Goal: Transaction & Acquisition: Purchase product/service

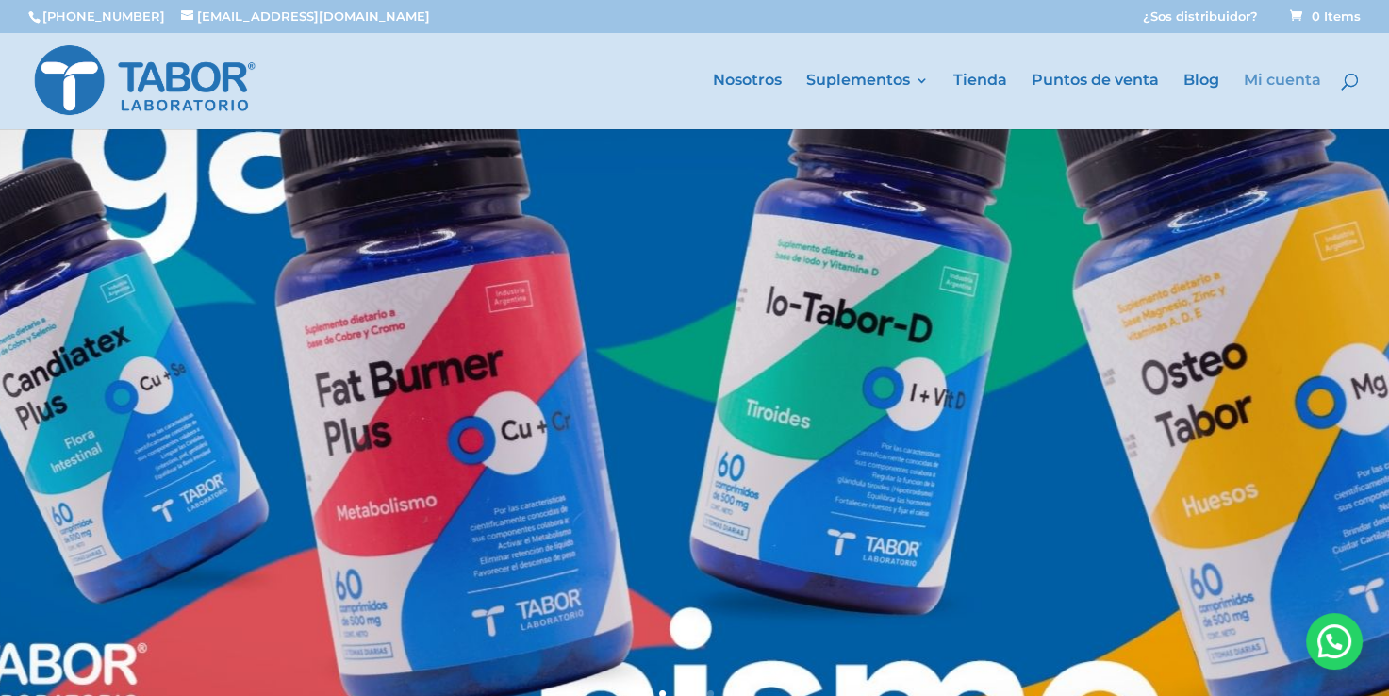
click at [1267, 79] on link "Mi cuenta" at bounding box center [1282, 102] width 77 height 56
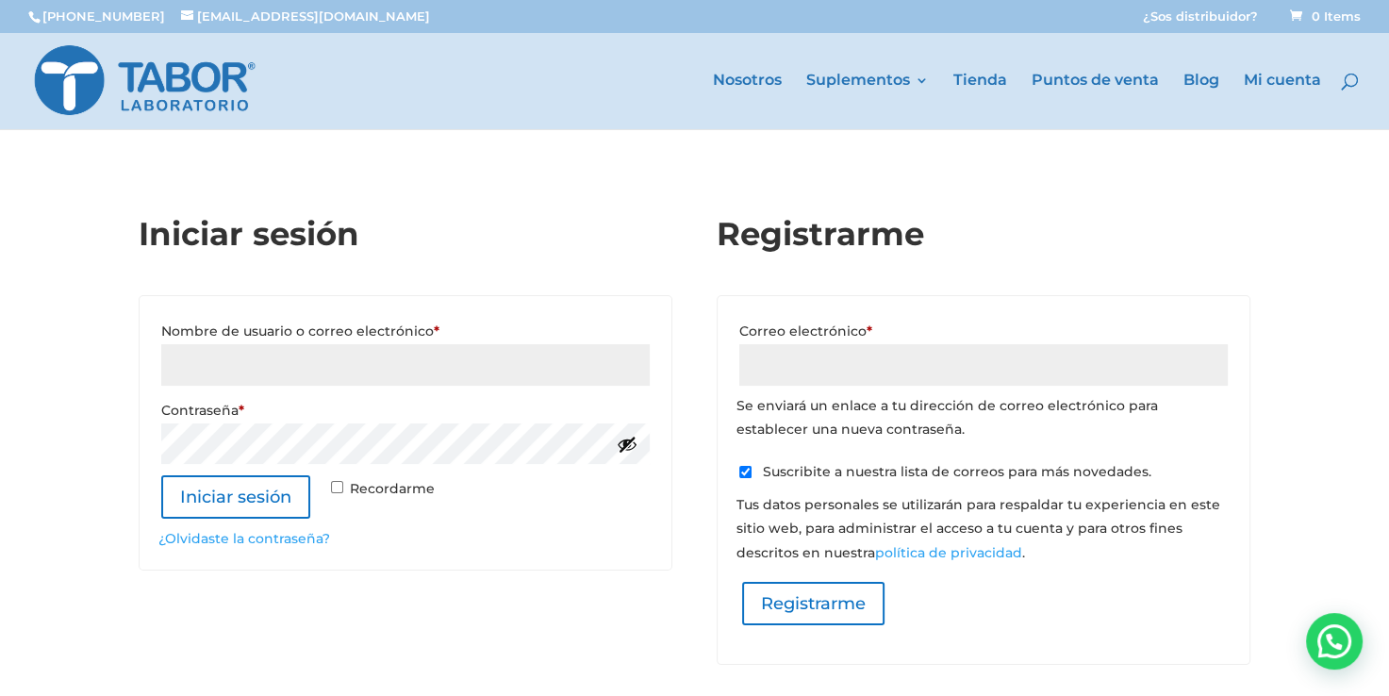
click at [190, 361] on input "Nombre de usuario o correo electrónico * Requerido" at bounding box center [405, 364] width 488 height 41
type input "arturo.sanz@hotmail.com.ar"
click at [264, 490] on button "Iniciar sesión" at bounding box center [244, 496] width 166 height 42
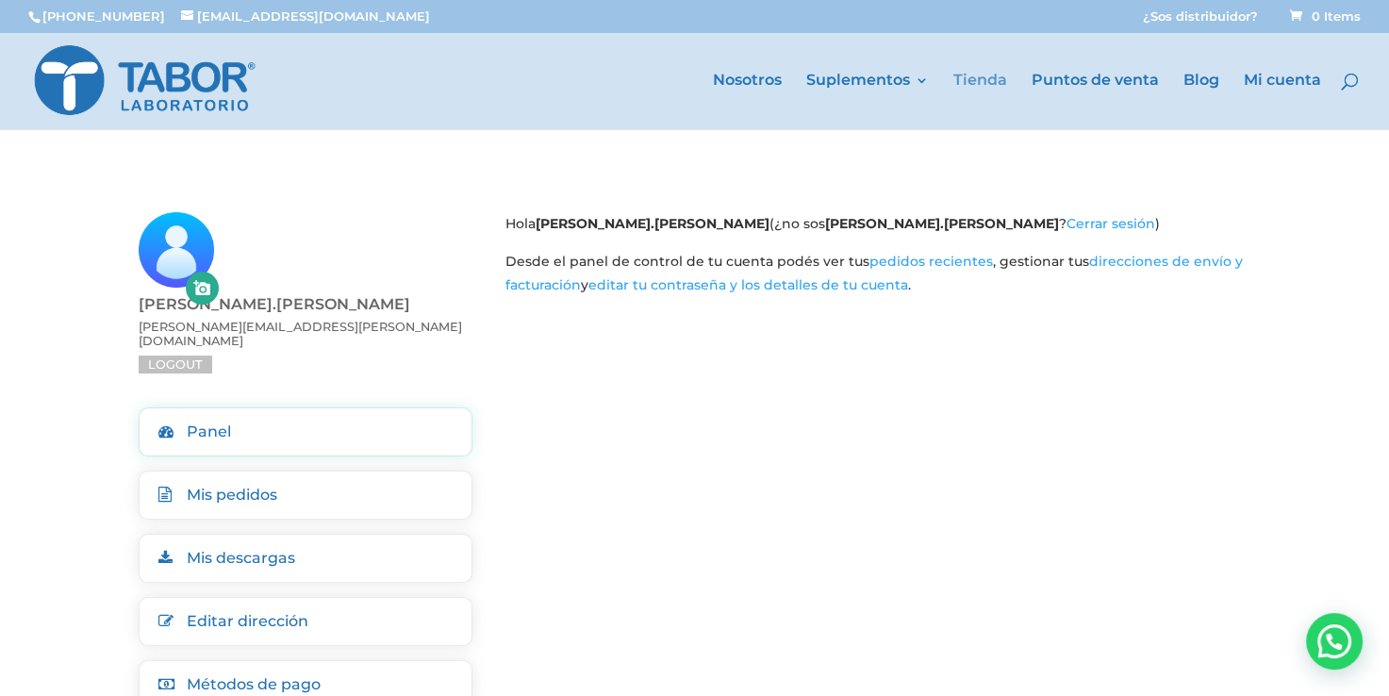
click at [981, 74] on link "Tienda" at bounding box center [980, 102] width 54 height 56
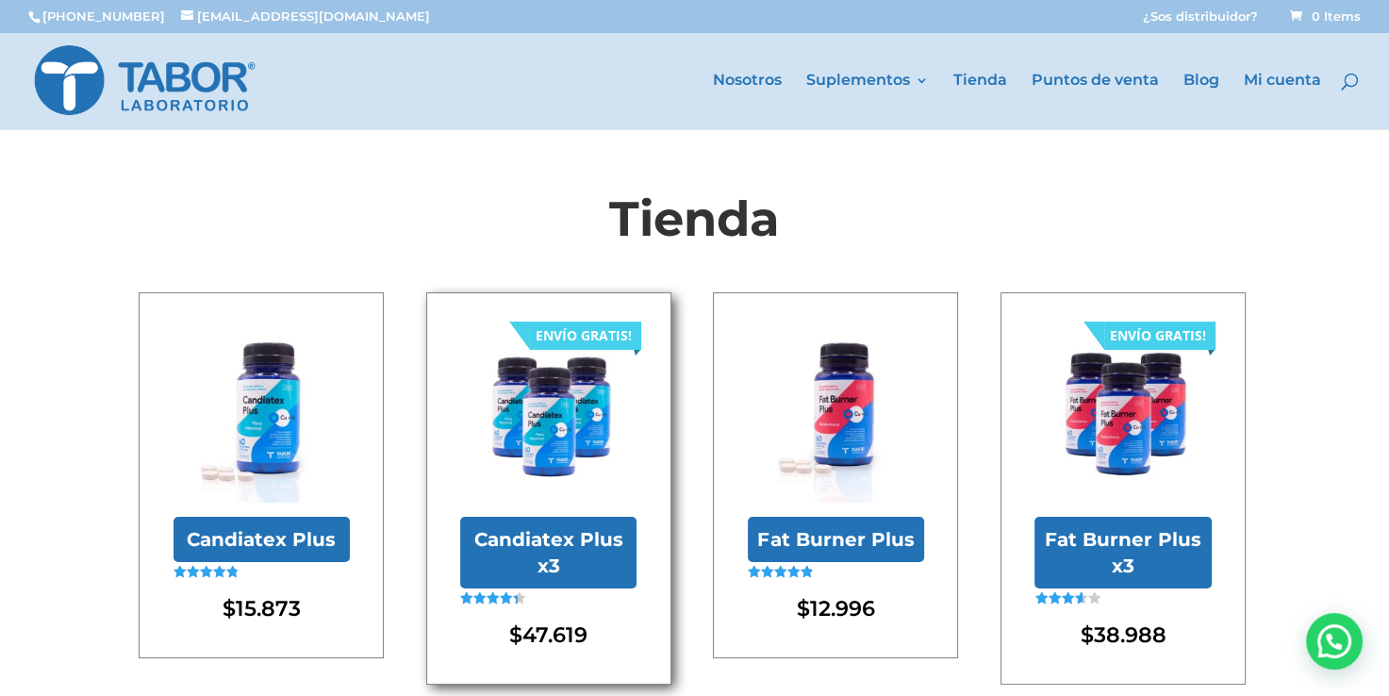
click at [532, 451] on img at bounding box center [548, 414] width 176 height 176
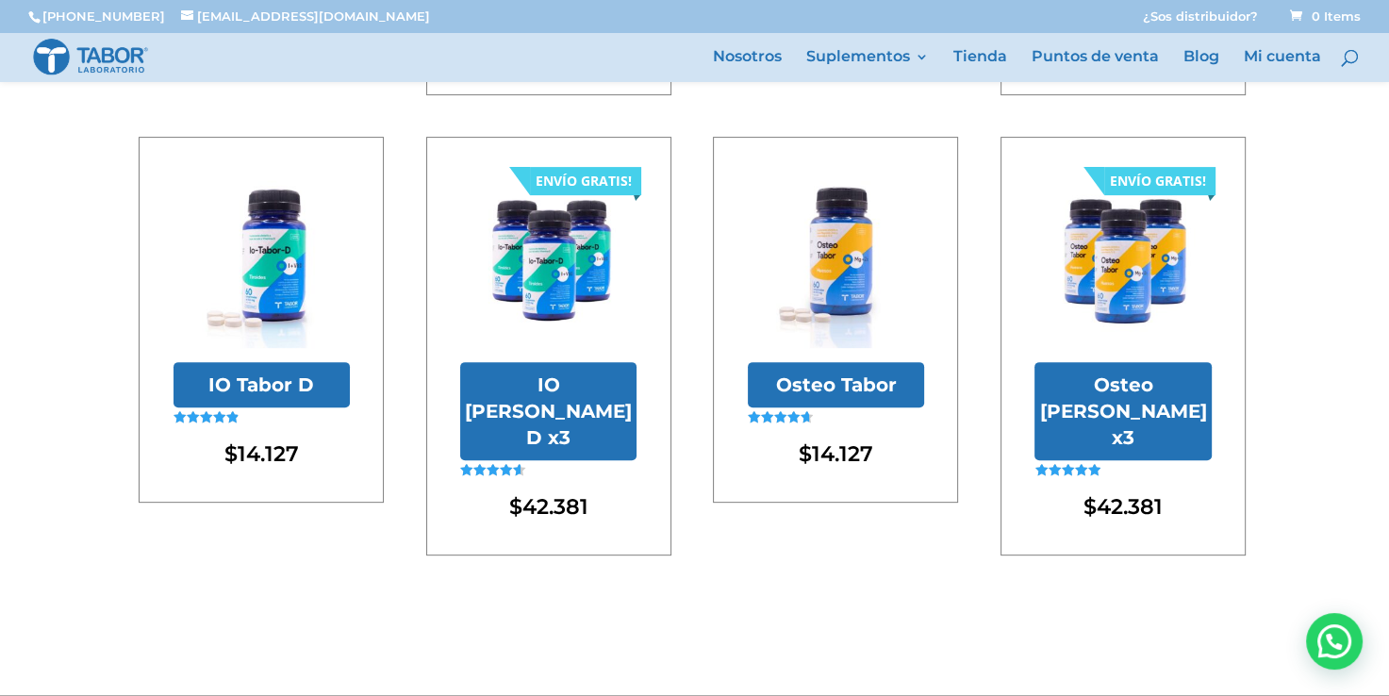
scroll to position [539, 0]
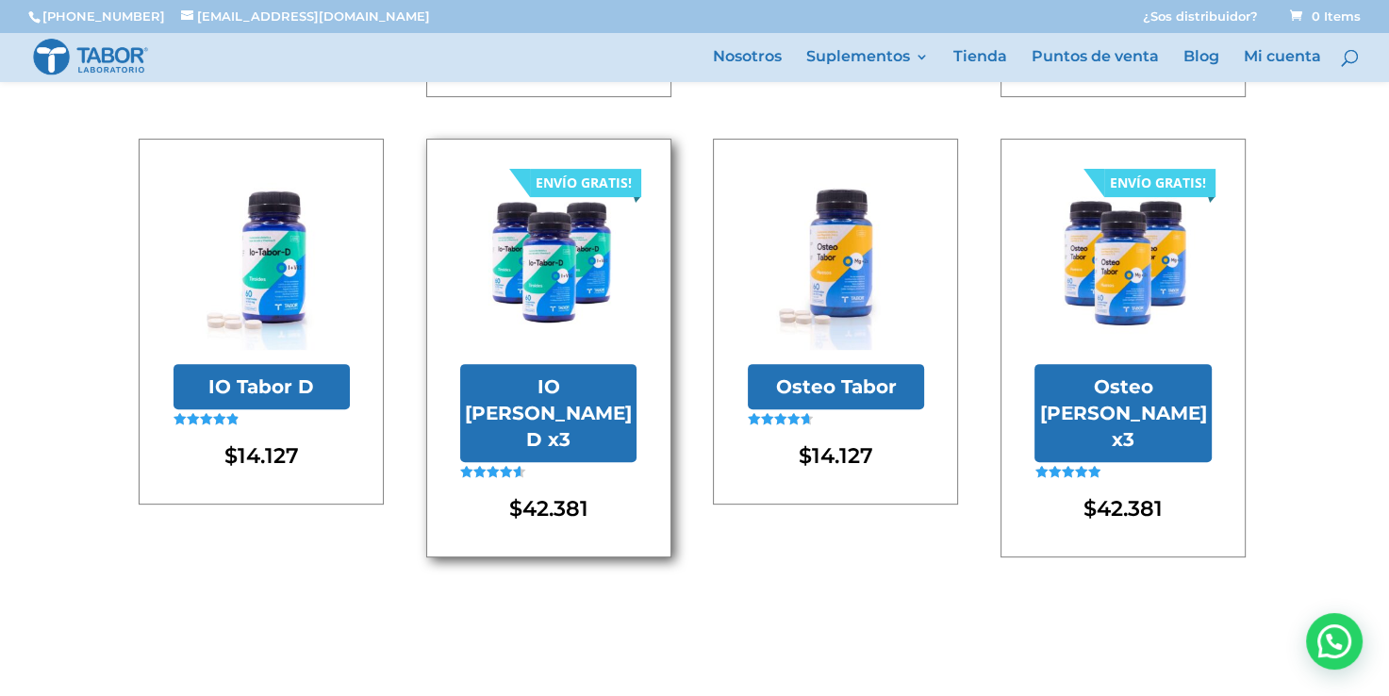
click at [573, 362] on link "ENVÍO GRATIS! IO Tabor D x3 Valorado en 4.56 de 5 $ 42.381" at bounding box center [548, 349] width 176 height 350
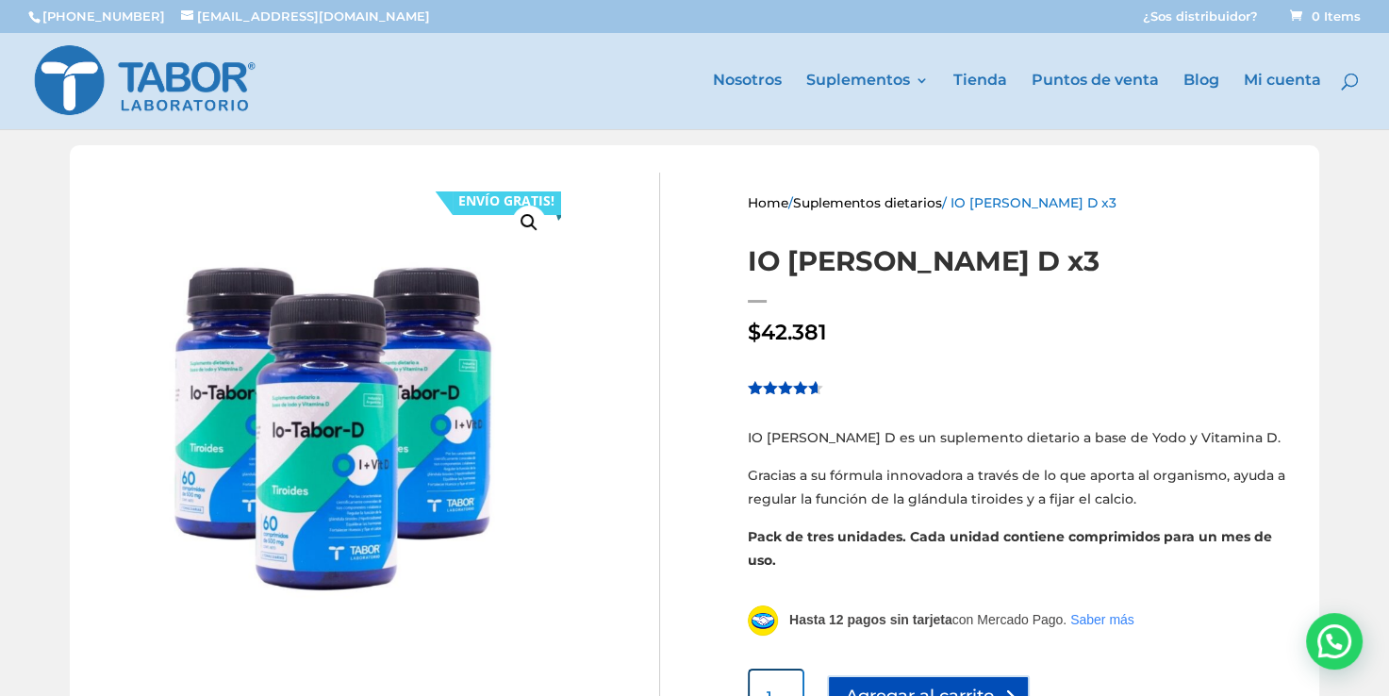
click at [940, 675] on button "Agregar al carrito" at bounding box center [928, 696] width 203 height 42
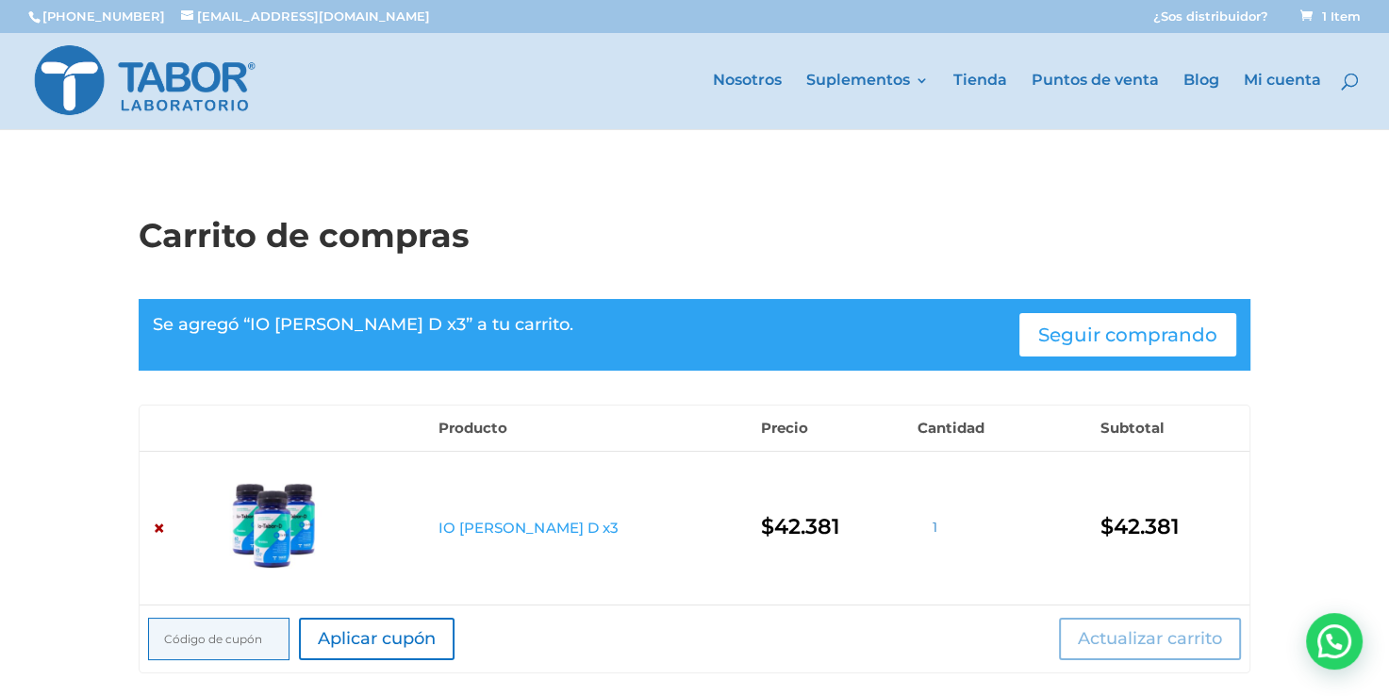
scroll to position [608, 0]
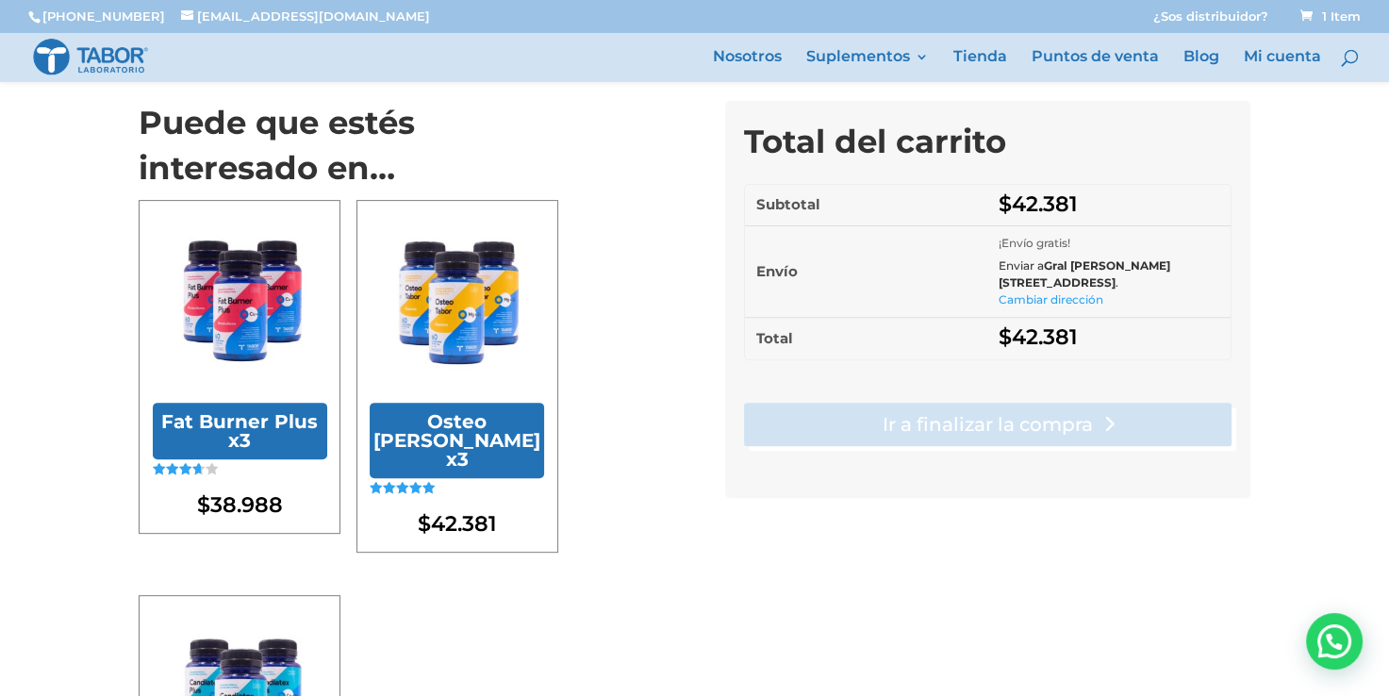
click at [1078, 446] on link "Ir a finalizar la compra" at bounding box center [988, 424] width 488 height 43
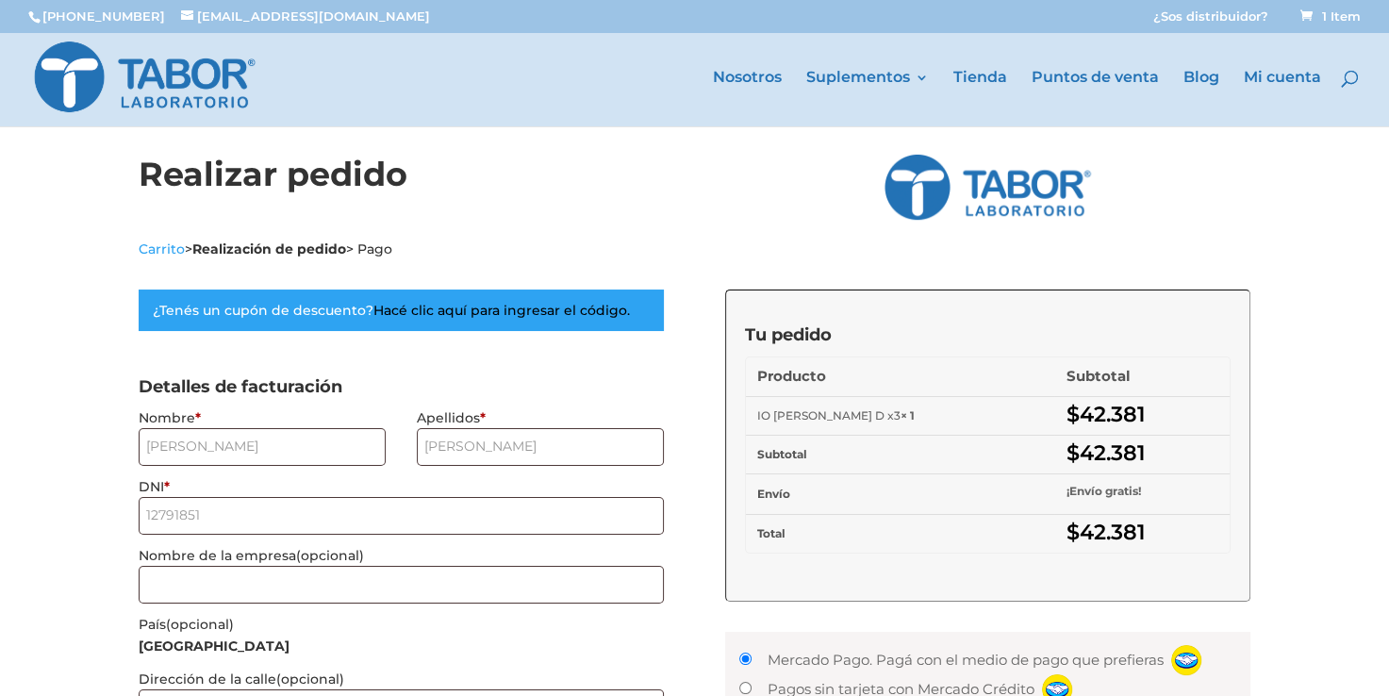
select select "C"
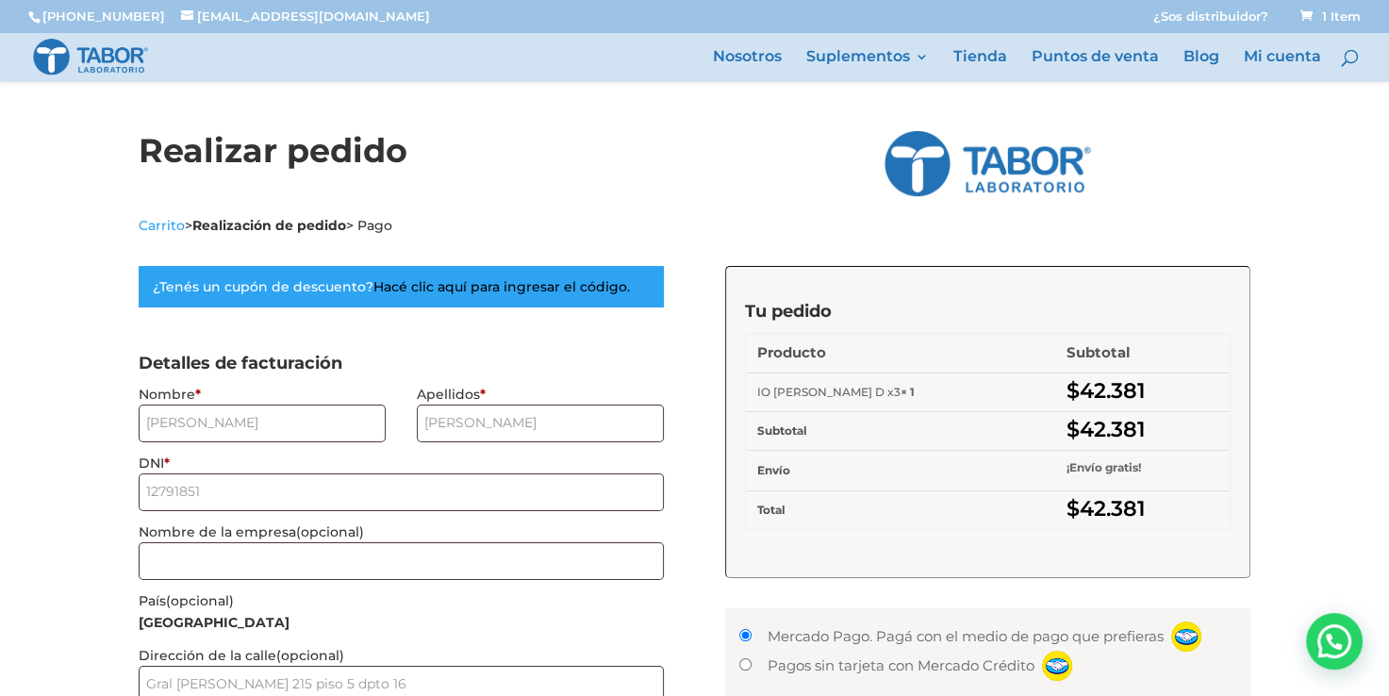
scroll to position [608, 0]
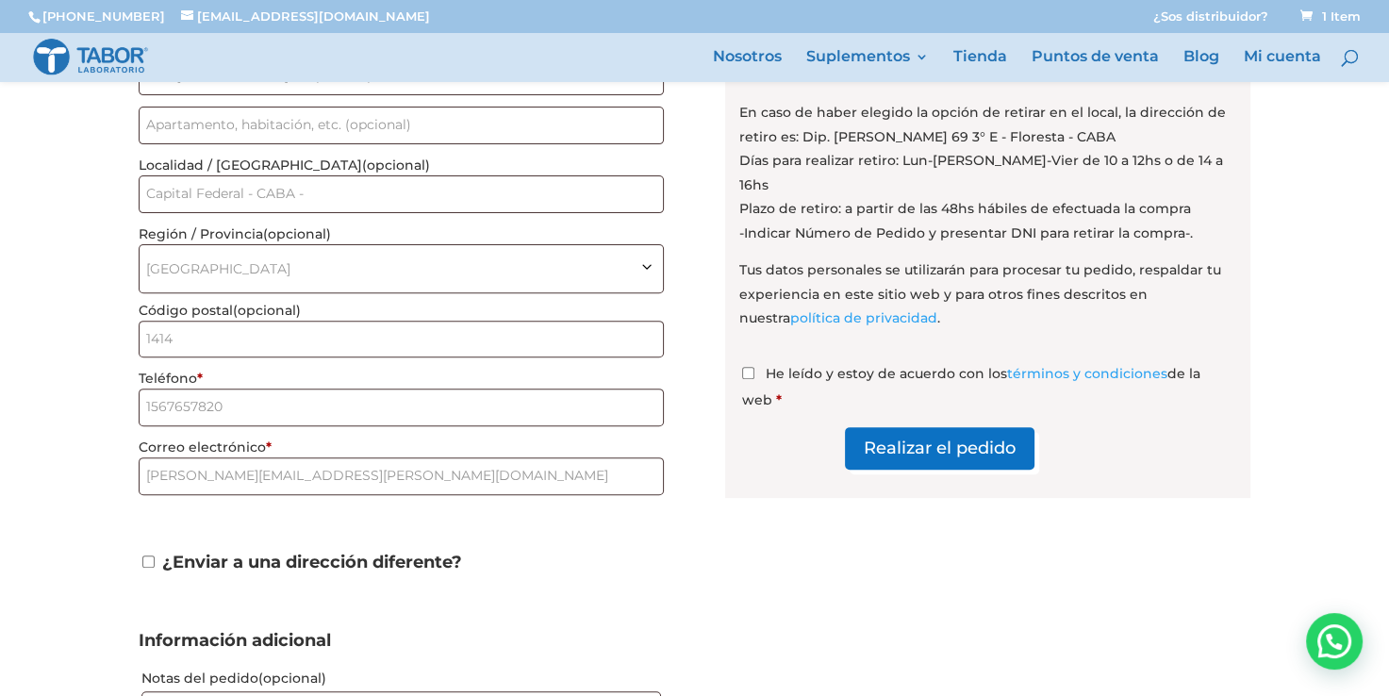
click at [750, 367] on input "He leído y estoy de acuerdo con los términos y condiciones de la web *" at bounding box center [748, 373] width 12 height 12
checkbox input "true"
click at [928, 427] on button "Realizar el pedido" at bounding box center [931, 448] width 207 height 42
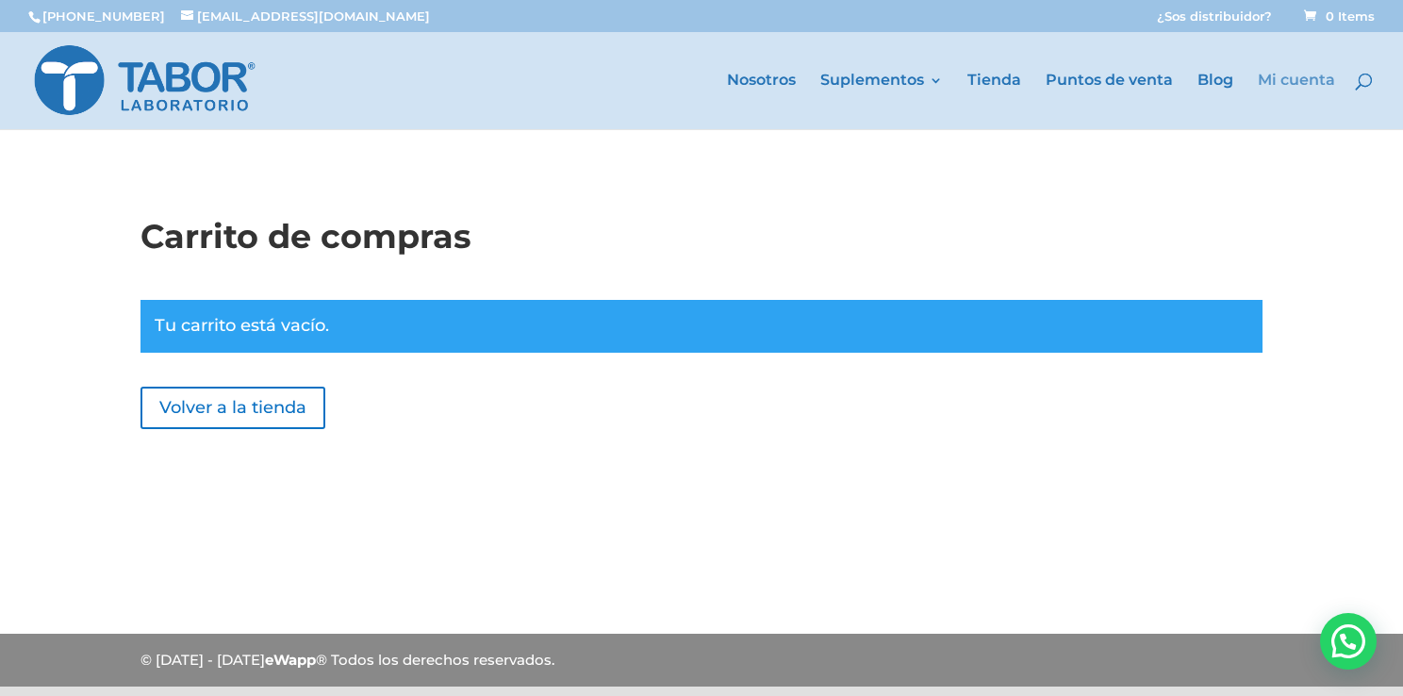
click at [1271, 79] on link "Mi cuenta" at bounding box center [1296, 102] width 77 height 56
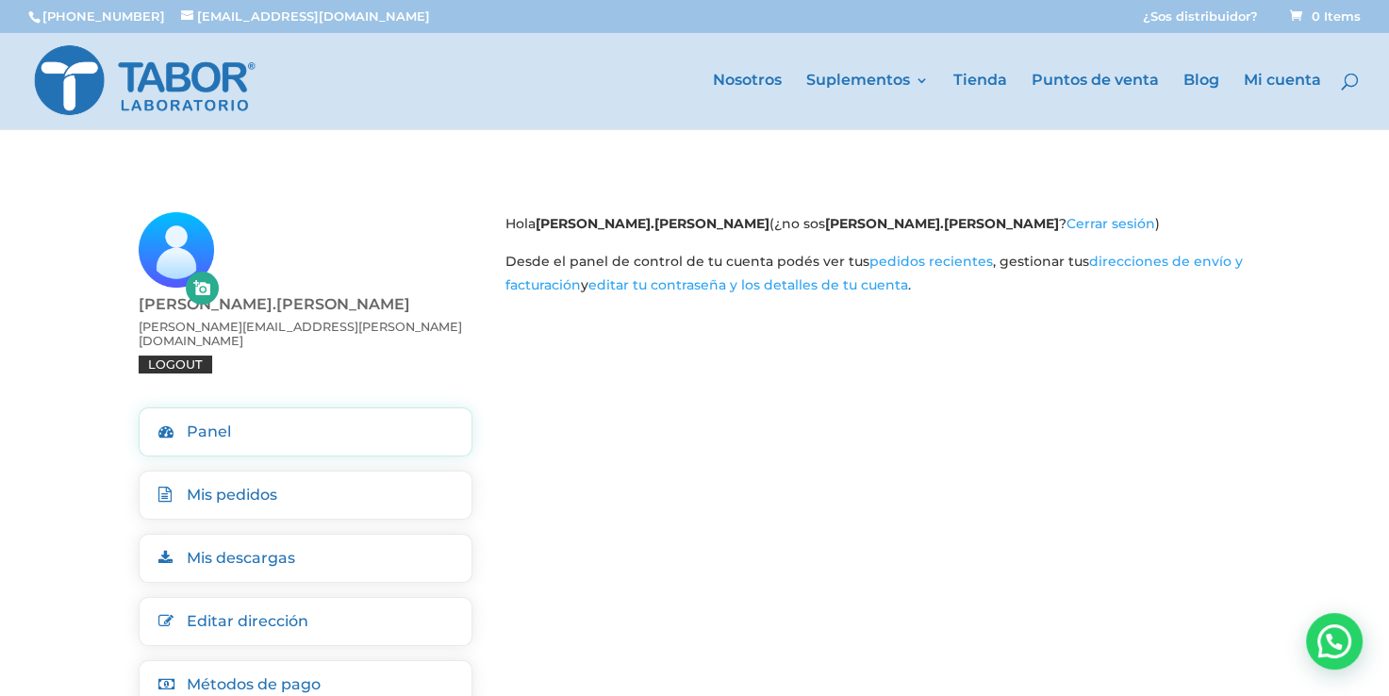
click at [212, 356] on link "Logout" at bounding box center [176, 365] width 74 height 18
click at [1279, 77] on link "Mi cuenta" at bounding box center [1282, 102] width 77 height 56
click at [1067, 223] on link "Cerrar sesión" at bounding box center [1111, 222] width 89 height 17
